Goal: Information Seeking & Learning: Learn about a topic

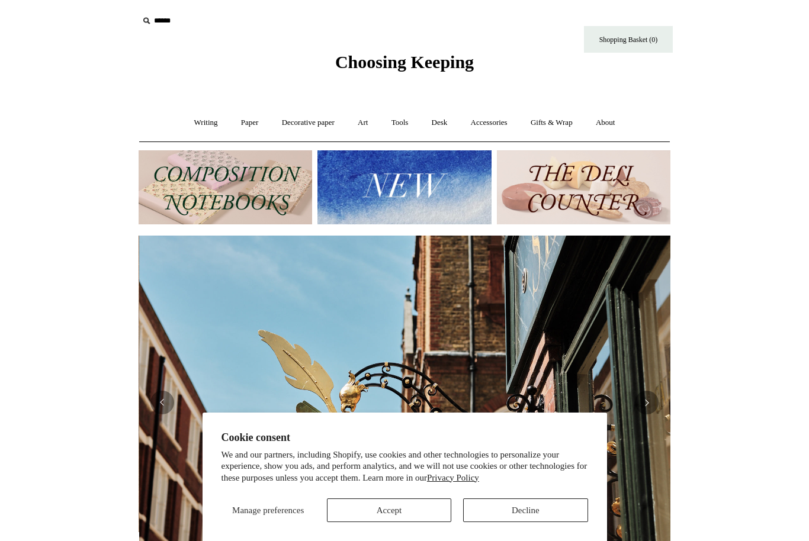
scroll to position [0, 532]
click at [405, 123] on link "Tools +" at bounding box center [400, 122] width 38 height 31
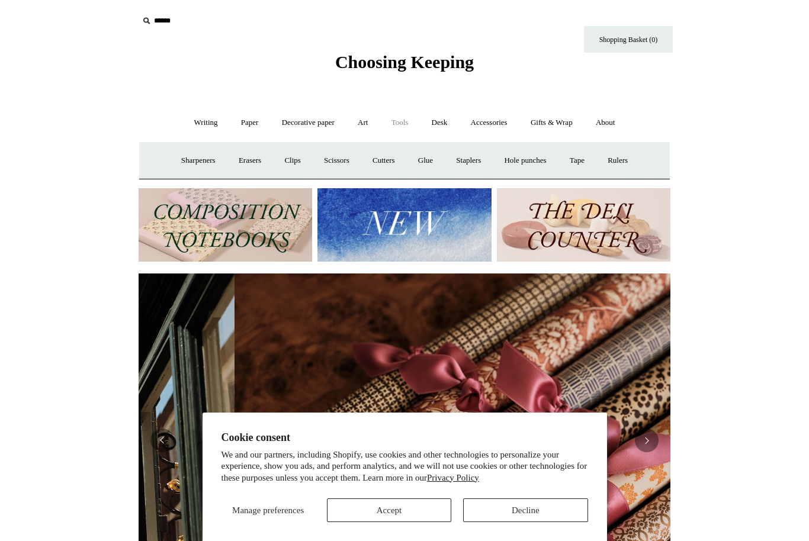
scroll to position [0, 1064]
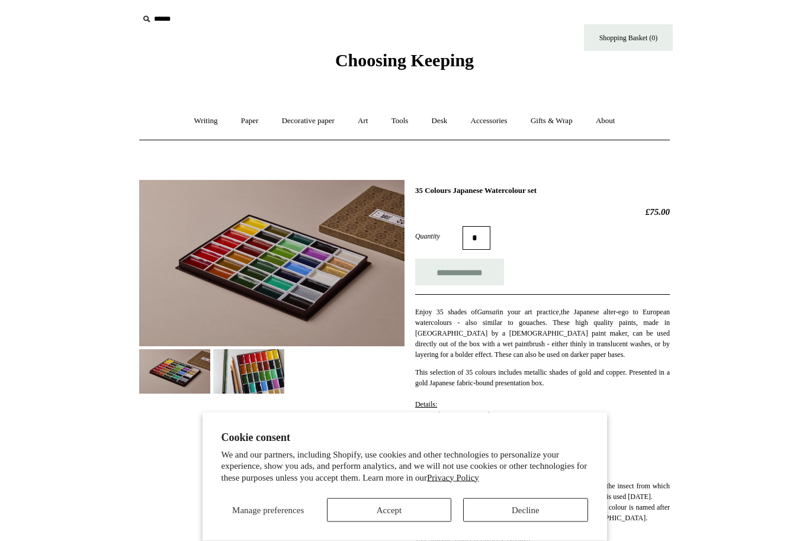
scroll to position [2, 0]
click at [395, 120] on link "Tools +" at bounding box center [400, 120] width 38 height 31
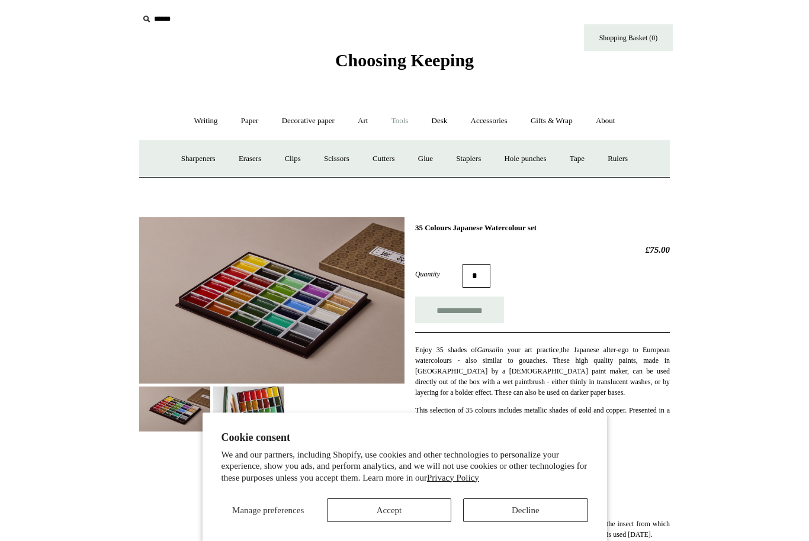
click at [360, 127] on link "Art +" at bounding box center [362, 120] width 31 height 31
click at [192, 158] on link "Watercolour & Paint" at bounding box center [188, 158] width 85 height 31
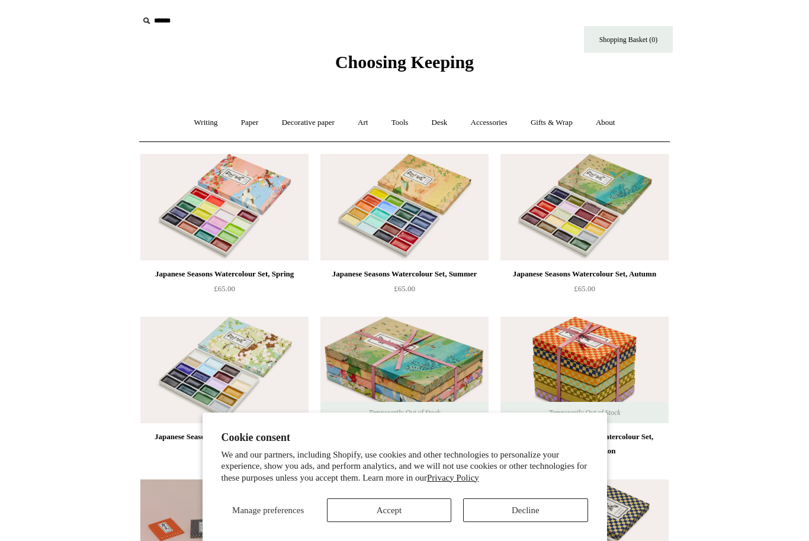
click at [147, 13] on input "text" at bounding box center [212, 21] width 146 height 22
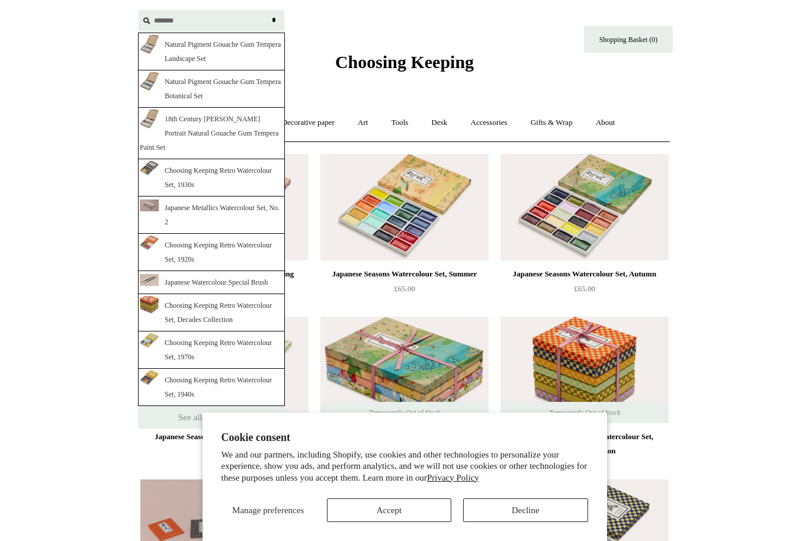
type input "*******"
click at [175, 54] on link "Natural Pigment Gouache Gum Tempera Landscape Set" at bounding box center [211, 52] width 147 height 38
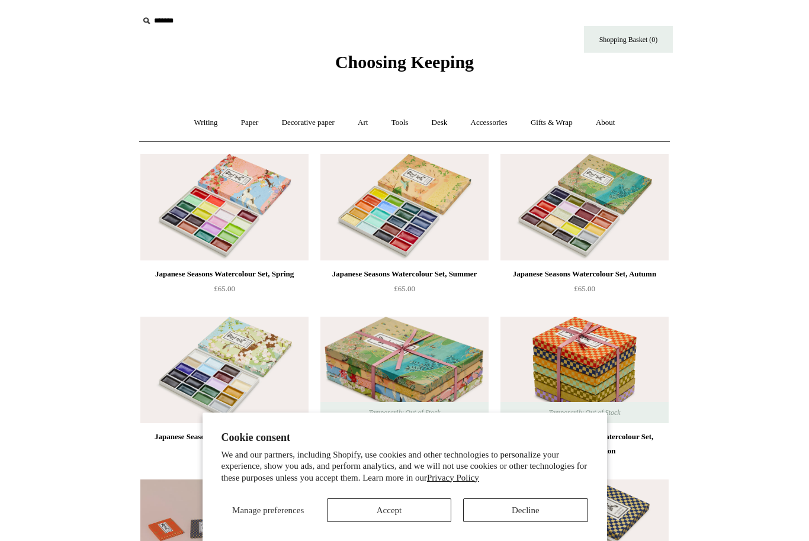
click at [361, 120] on link "Art +" at bounding box center [362, 122] width 31 height 31
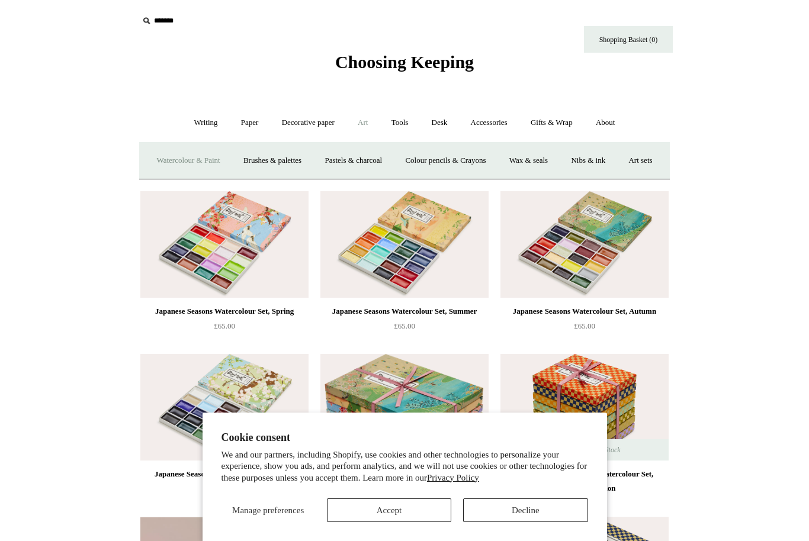
click at [187, 162] on link "Watercolour & Paint" at bounding box center [188, 160] width 85 height 31
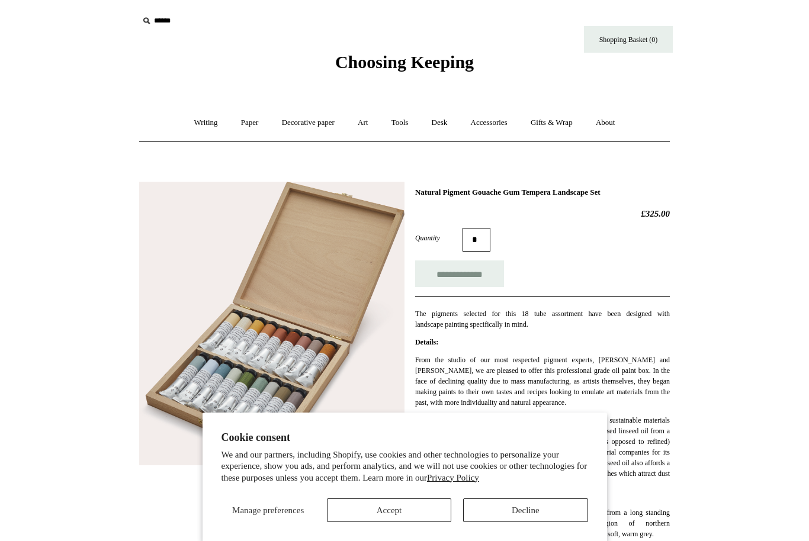
click at [393, 511] on button "Accept" at bounding box center [389, 511] width 124 height 24
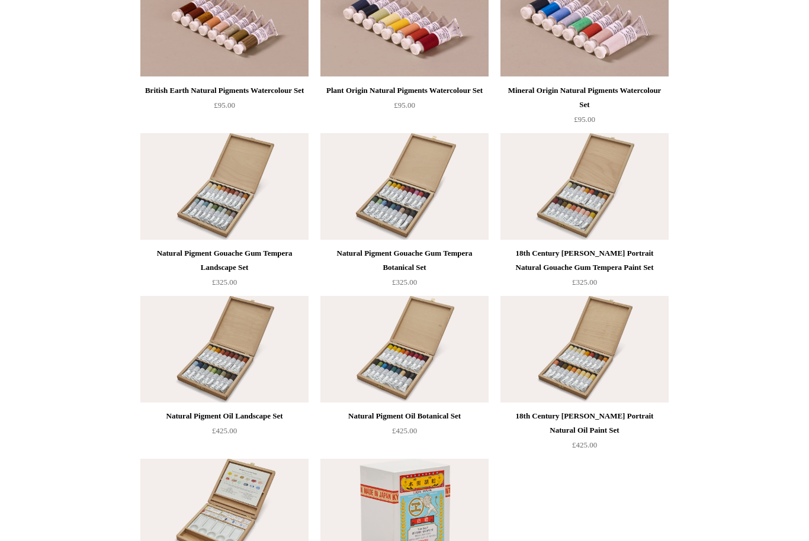
scroll to position [2301, 0]
click at [352, 255] on div "Natural Pigment Gouache Gum Tempera Botanical Set" at bounding box center [404, 260] width 162 height 28
